Goal: Information Seeking & Learning: Learn about a topic

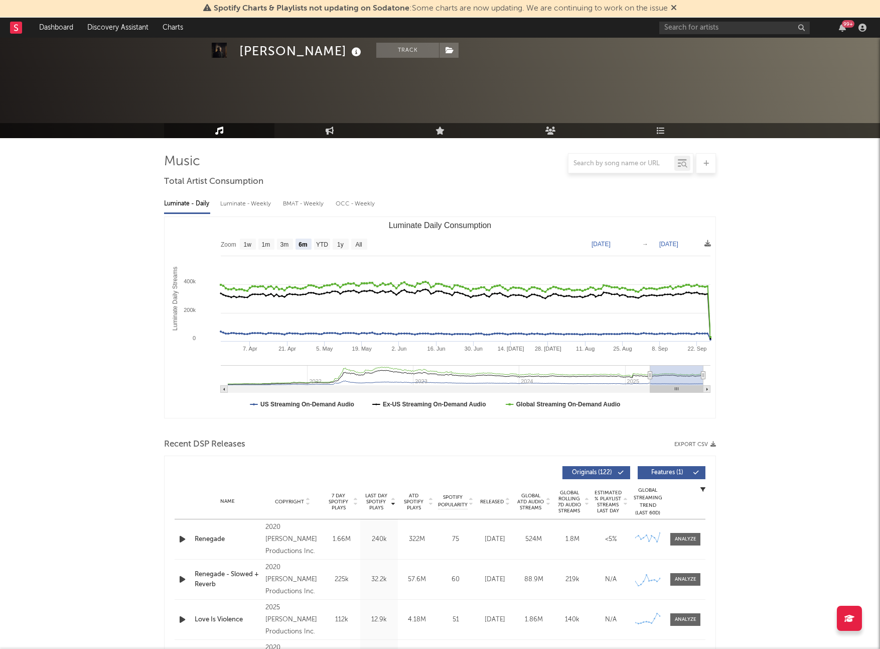
select select "6m"
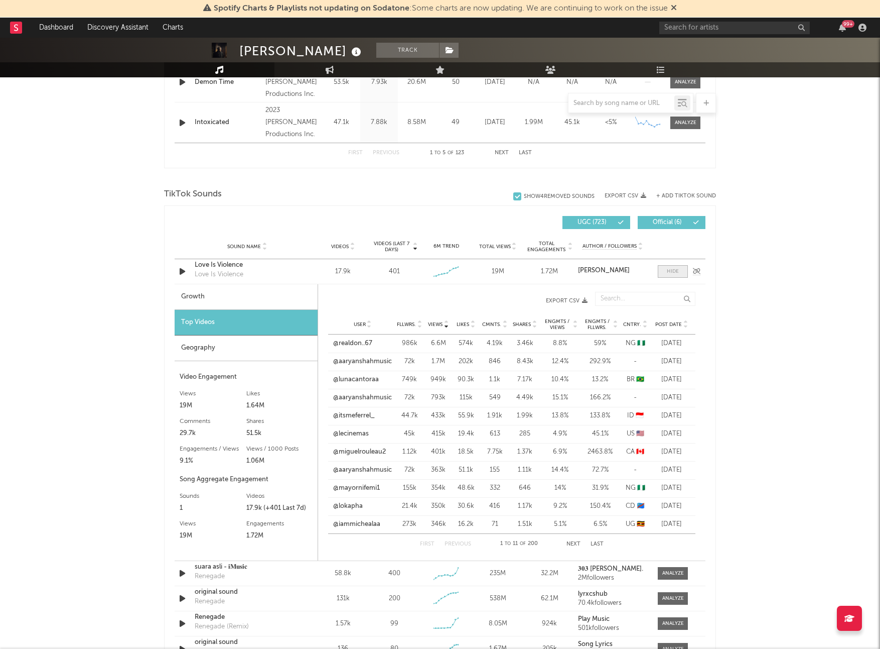
click at [668, 270] on div at bounding box center [673, 272] width 12 height 8
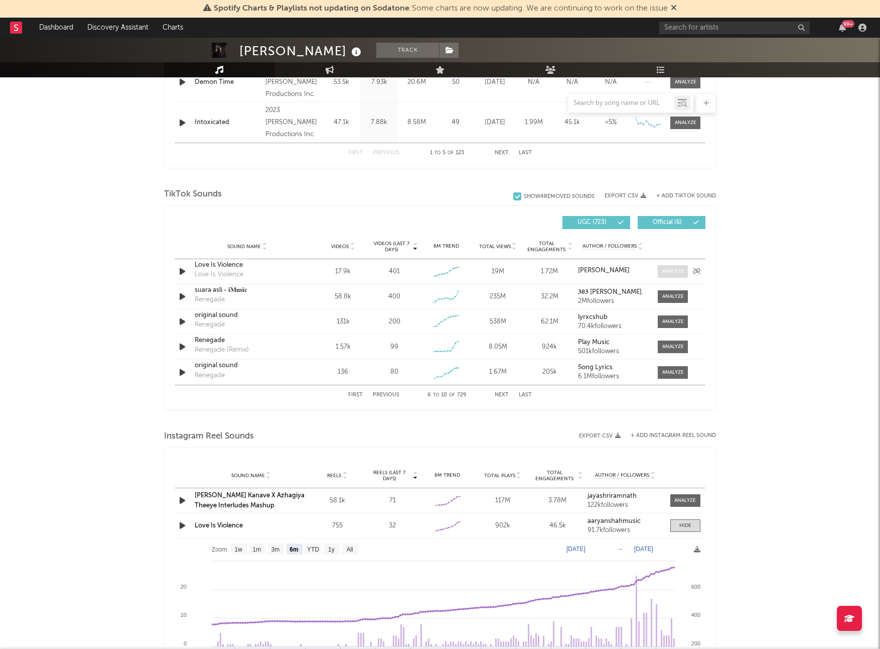
click at [668, 270] on div at bounding box center [674, 272] width 22 height 8
select select "6m"
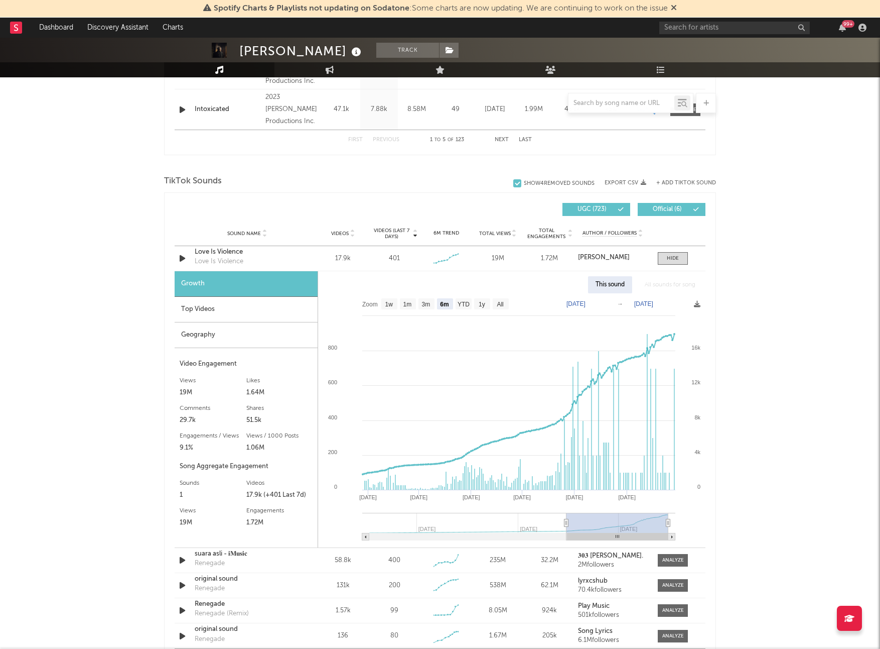
scroll to position [552, 0]
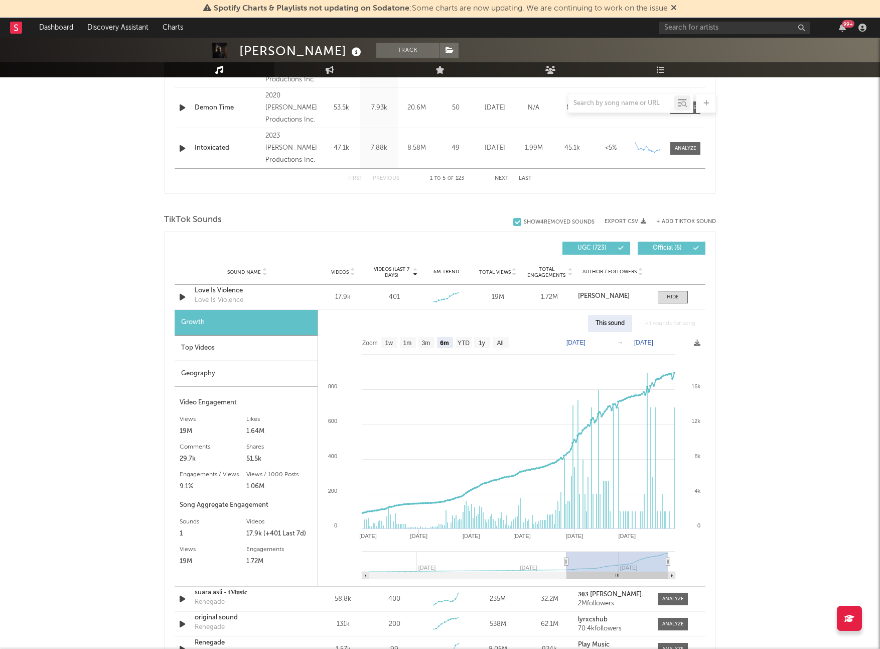
click at [217, 353] on div "Top Videos" at bounding box center [246, 348] width 143 height 26
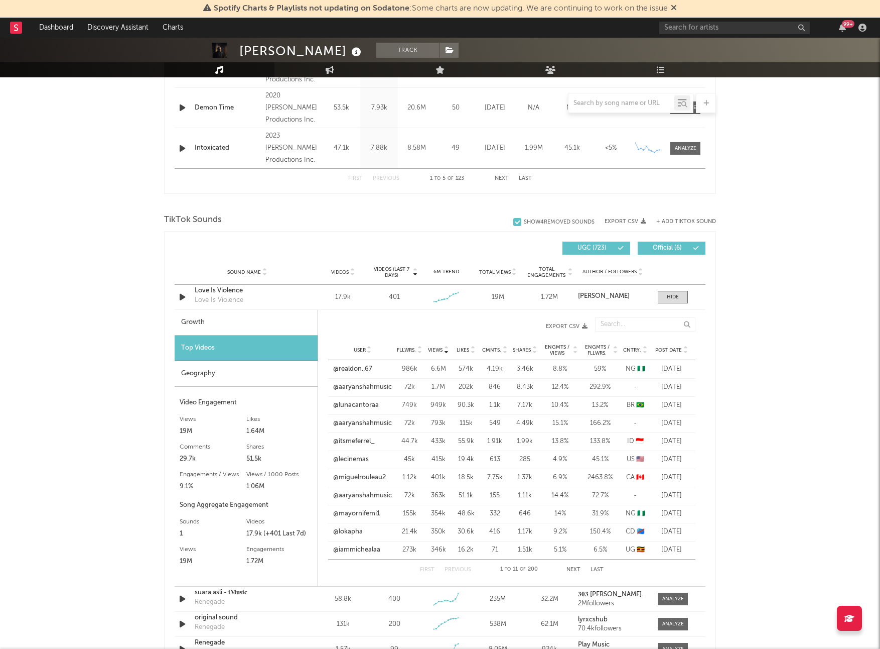
click at [207, 371] on div "Geography" at bounding box center [246, 374] width 143 height 26
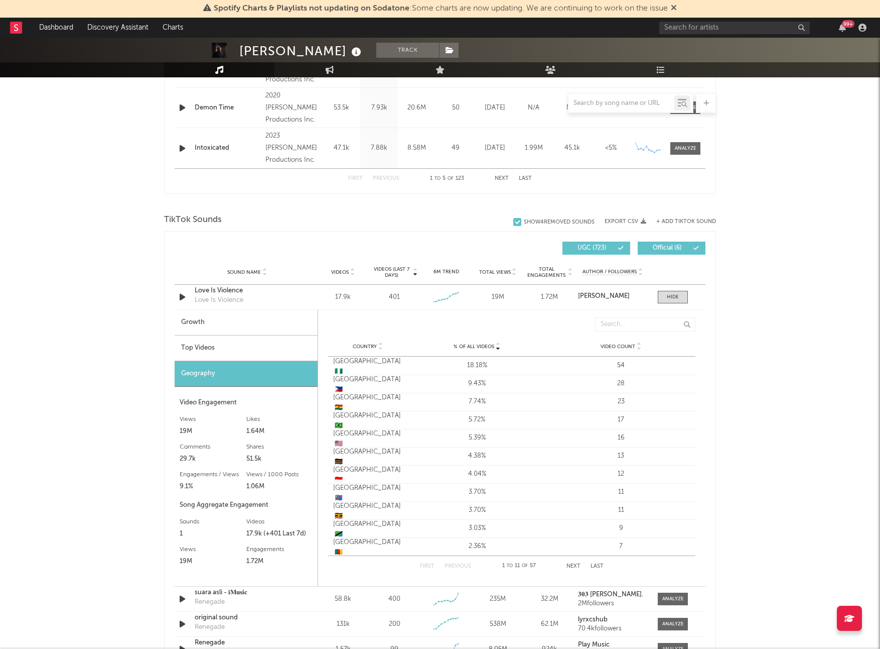
click at [535, 366] on div "18.18%" at bounding box center [477, 365] width 139 height 10
click at [370, 291] on div "Sound Name Love Is Violence Love Is Violence Videos 17.9k Videos (last 7 days) …" at bounding box center [440, 297] width 531 height 25
click at [675, 299] on div at bounding box center [673, 297] width 12 height 8
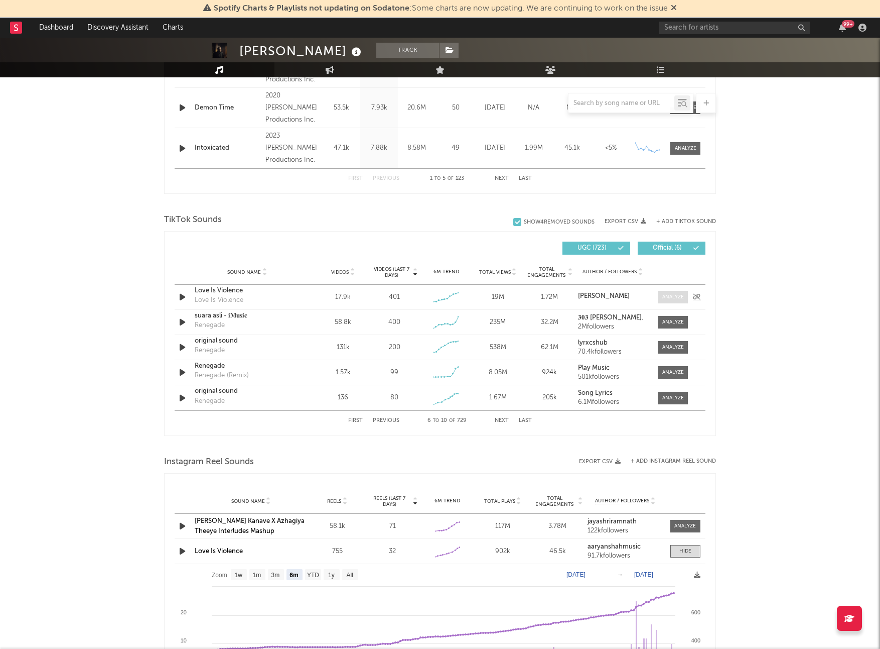
click at [675, 299] on div at bounding box center [674, 297] width 22 height 8
select select "6m"
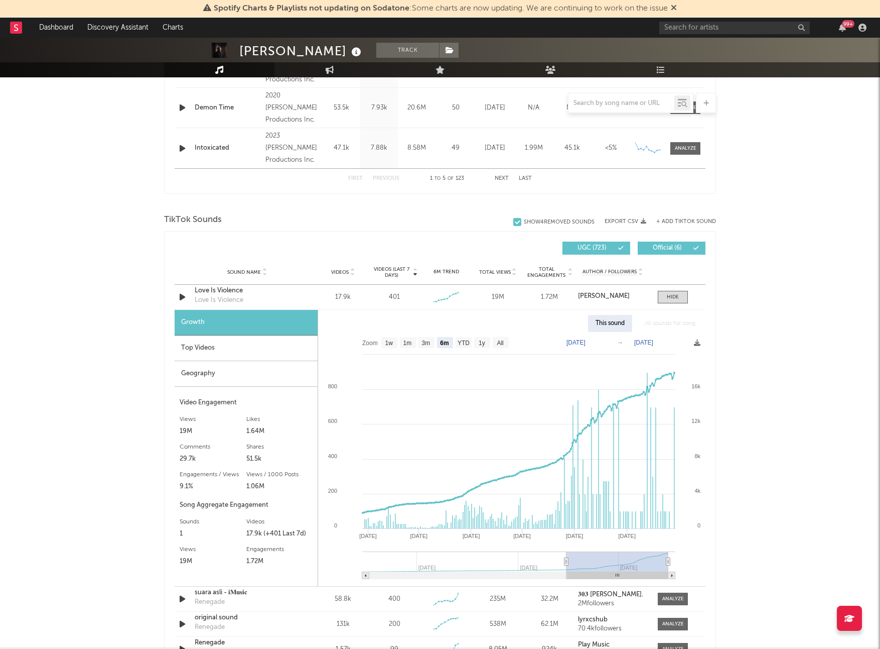
click at [197, 350] on div "Top Videos" at bounding box center [246, 348] width 143 height 26
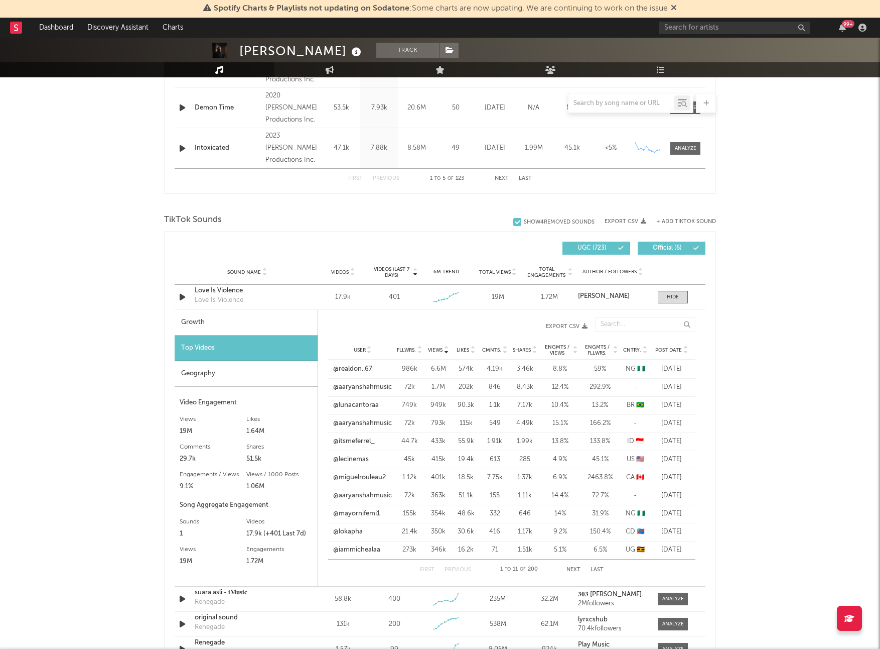
click at [624, 367] on div "NG 🇳🇬" at bounding box center [635, 369] width 25 height 10
click at [349, 367] on link "@realdon..67" at bounding box center [352, 369] width 39 height 10
